Goal: Task Accomplishment & Management: Use online tool/utility

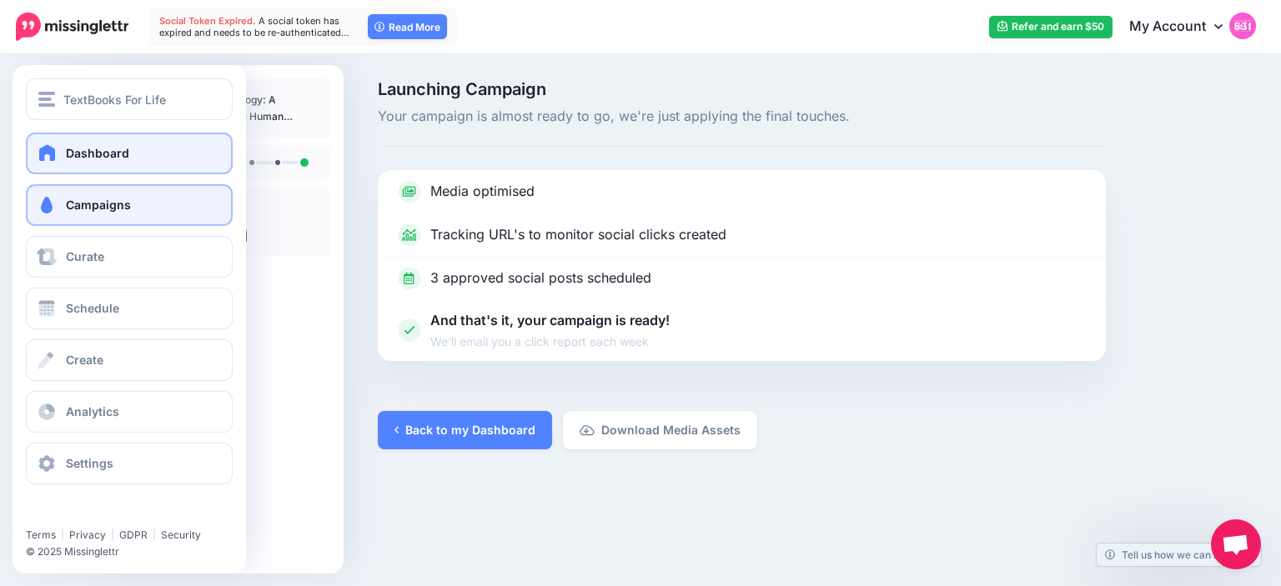
click at [92, 151] on span "Dashboard" at bounding box center [97, 153] width 63 height 14
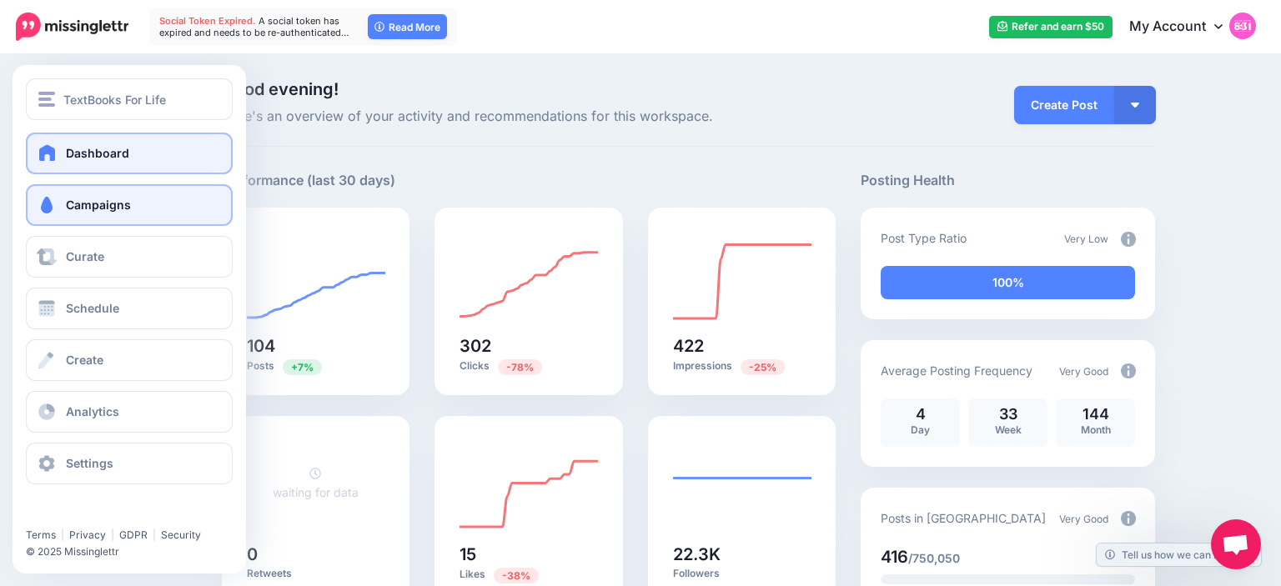
click at [58, 209] on link "Campaigns" at bounding box center [129, 205] width 207 height 42
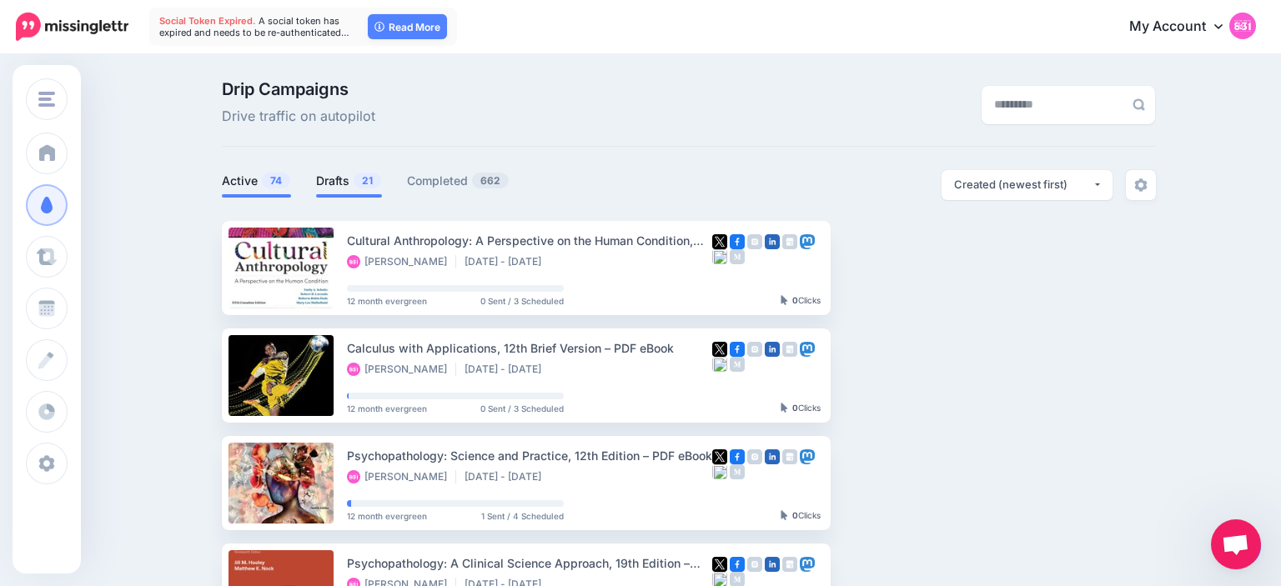
click at [329, 180] on link "Drafts 21" at bounding box center [349, 181] width 66 height 20
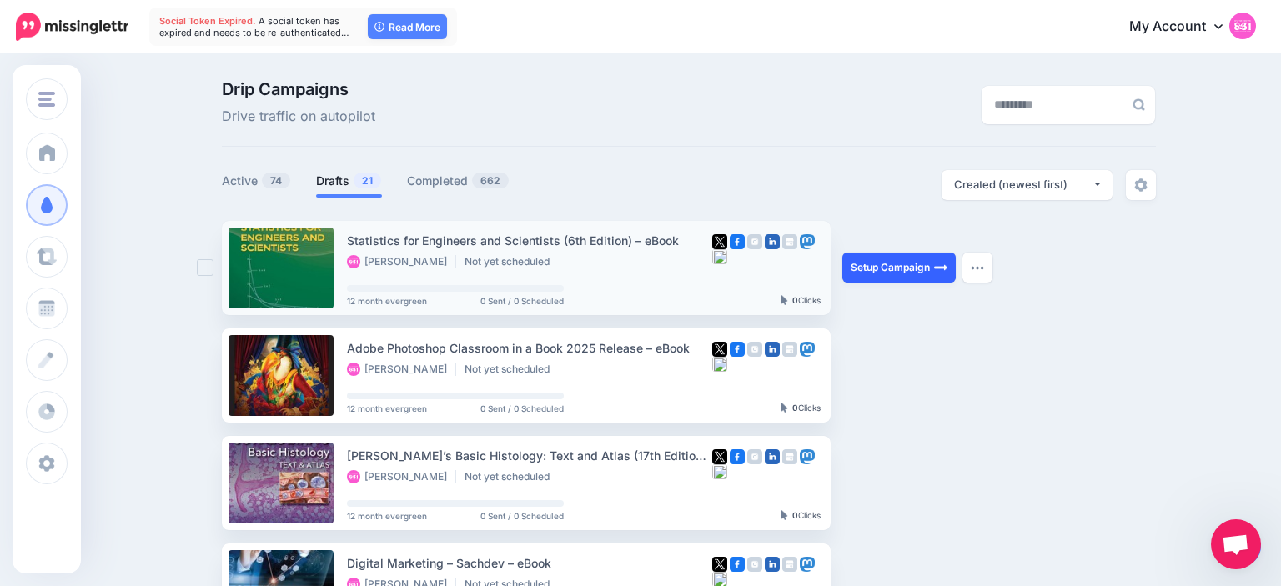
click at [876, 269] on link "Setup Campaign" at bounding box center [898, 268] width 113 height 30
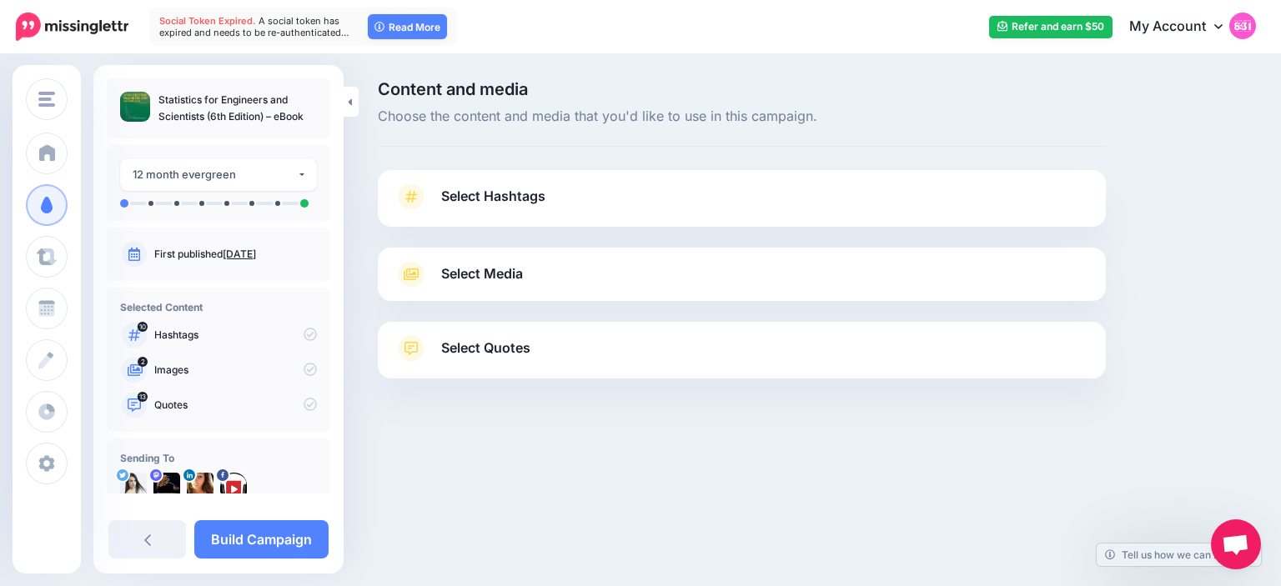
click at [472, 199] on span "Select Hashtags" at bounding box center [493, 196] width 104 height 23
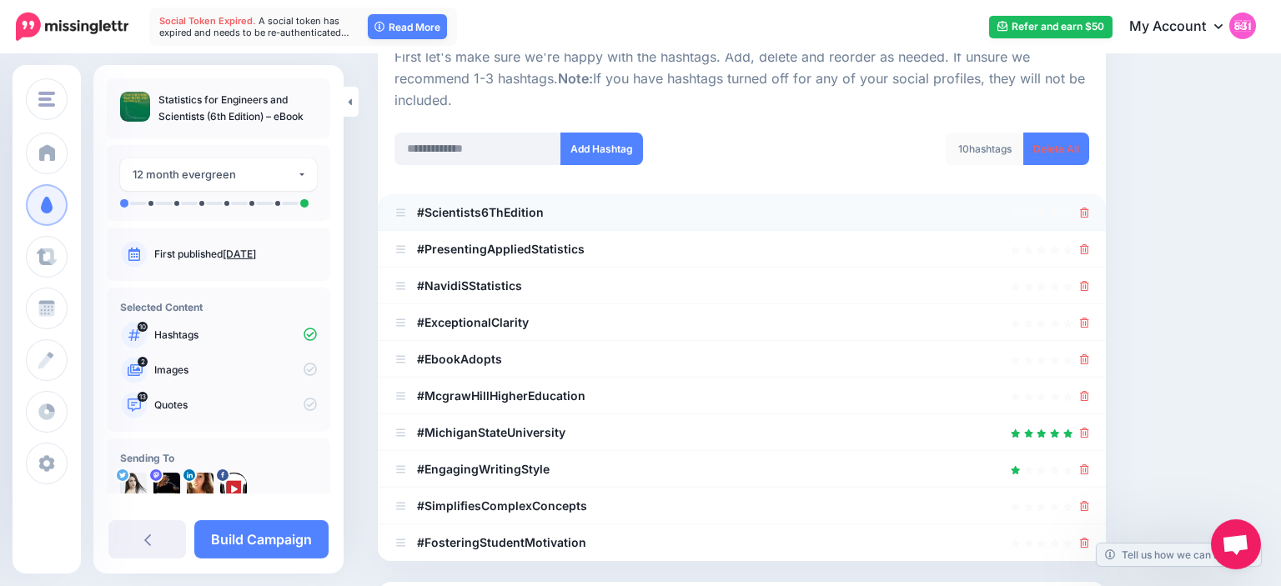
scroll to position [189, 0]
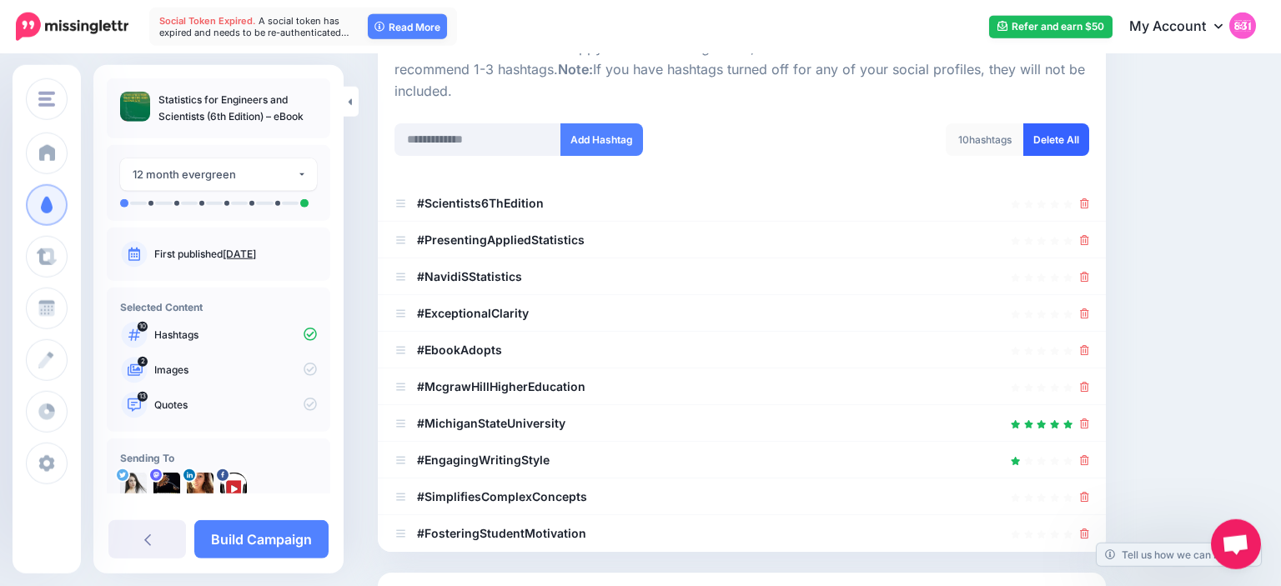
click at [1049, 138] on link "Delete All" at bounding box center [1056, 139] width 66 height 33
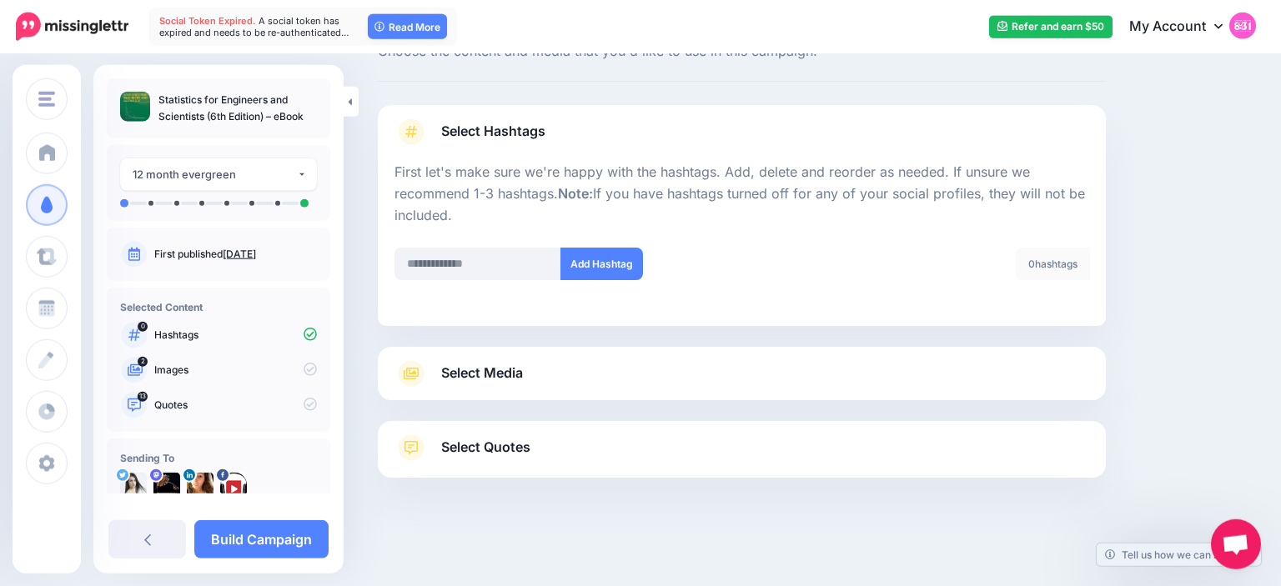
scroll to position [64, 0]
click at [938, 372] on link "Select Media" at bounding box center [742, 374] width 695 height 27
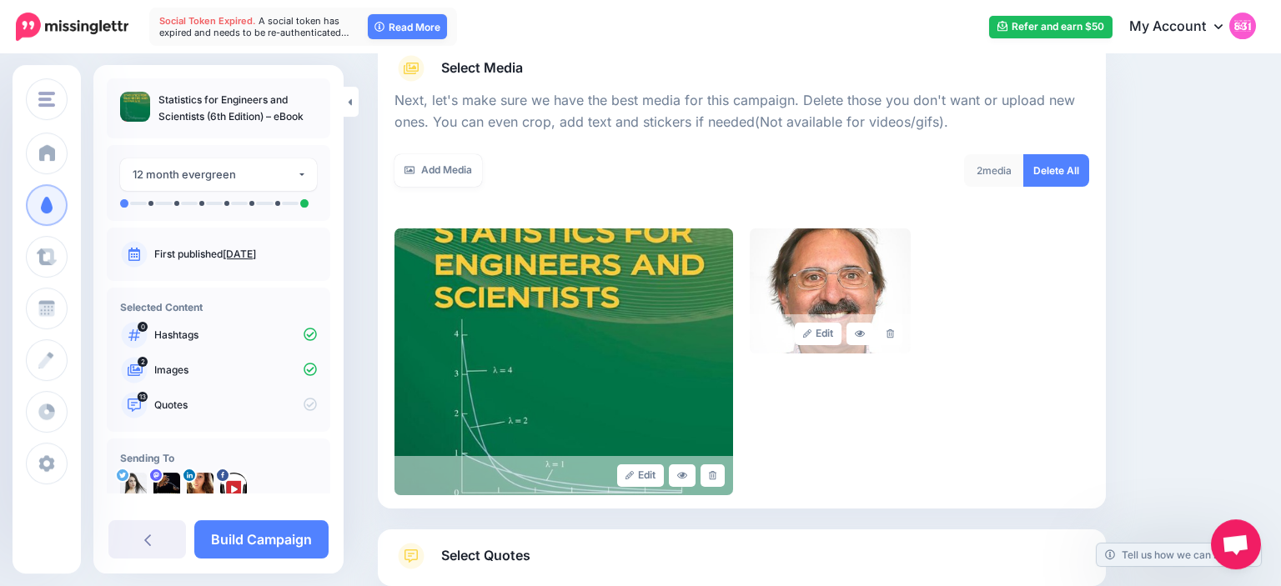
scroll to position [219, 0]
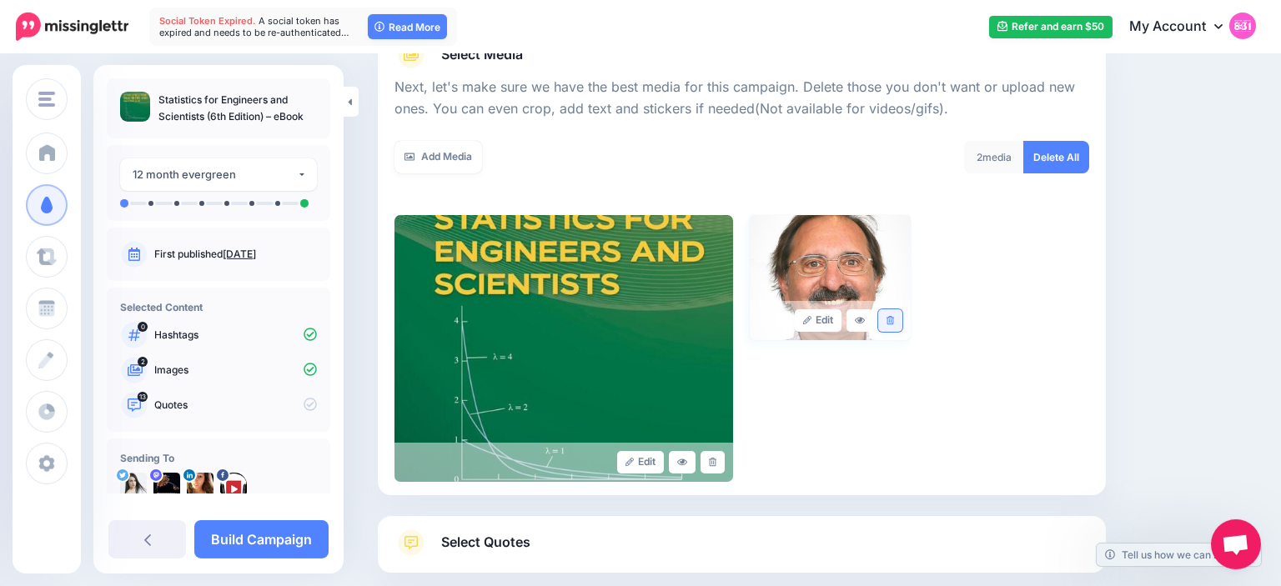
click at [879, 317] on link at bounding box center [890, 320] width 24 height 23
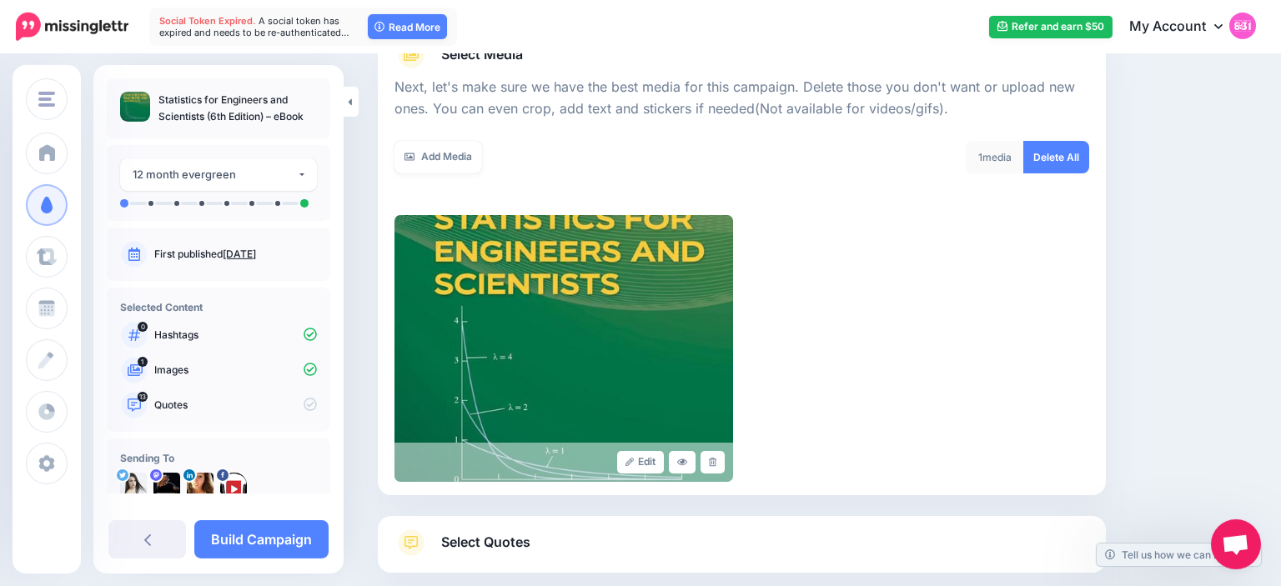
scroll to position [314, 0]
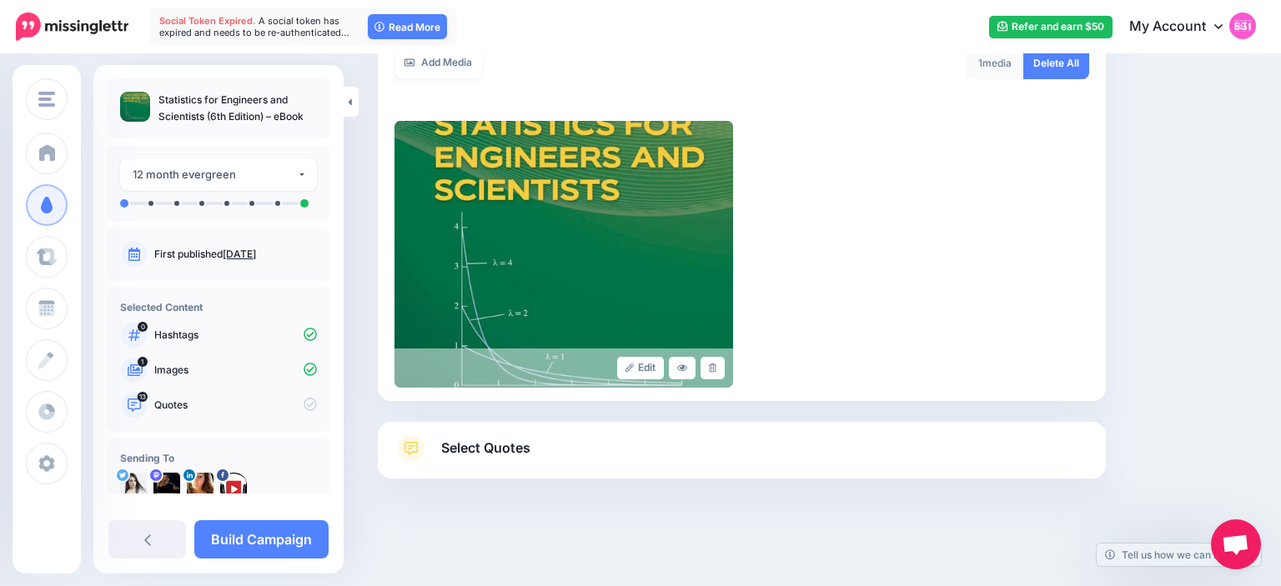
click at [835, 449] on link "Select Quotes" at bounding box center [742, 456] width 695 height 43
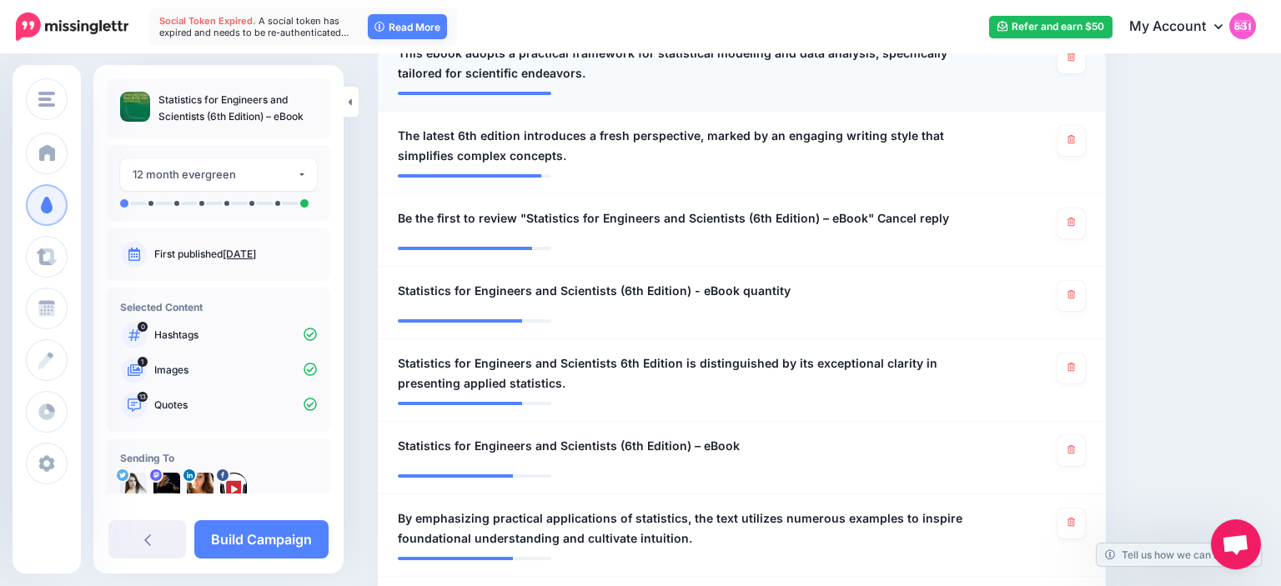
scroll to position [550, 0]
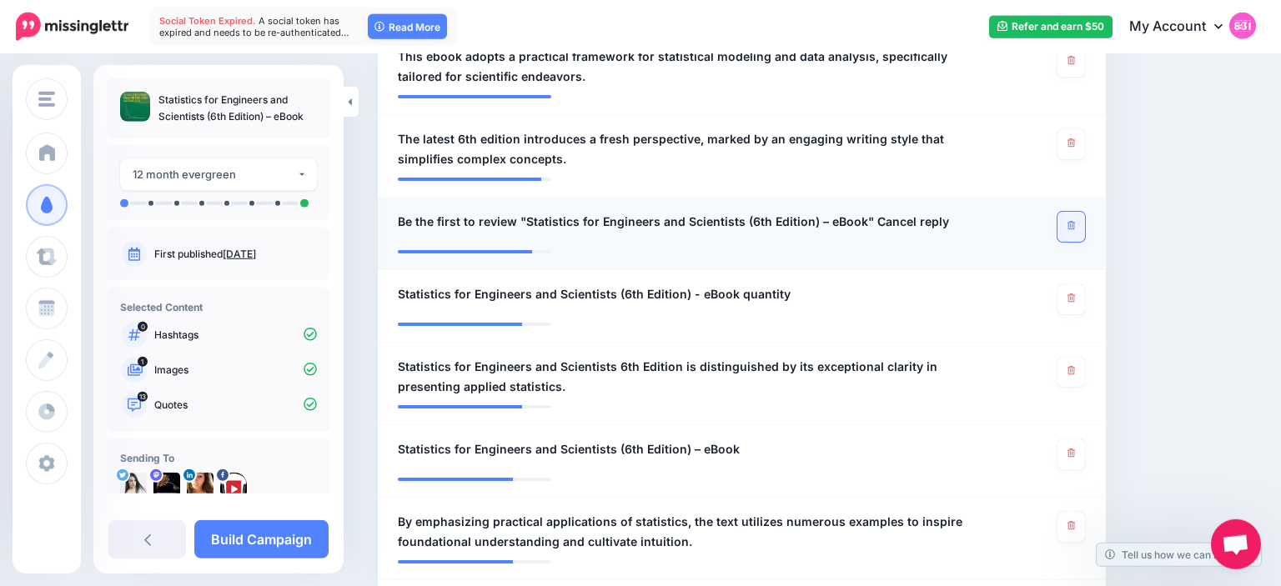
click at [1073, 226] on icon at bounding box center [1072, 225] width 8 height 9
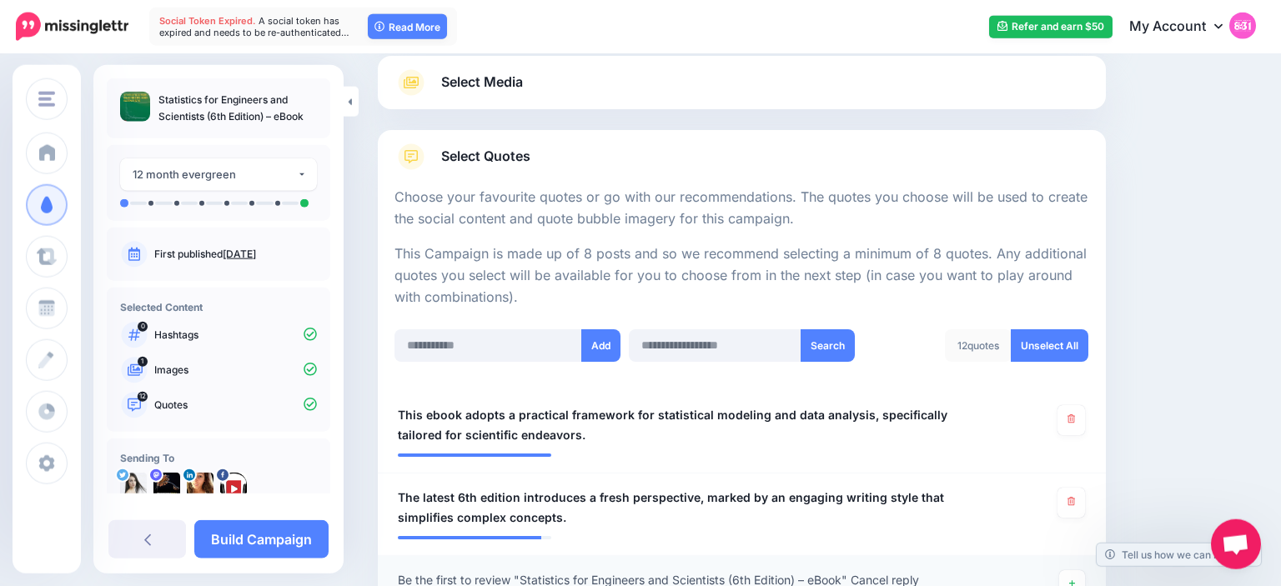
scroll to position [179, 0]
